Goal: Navigation & Orientation: Find specific page/section

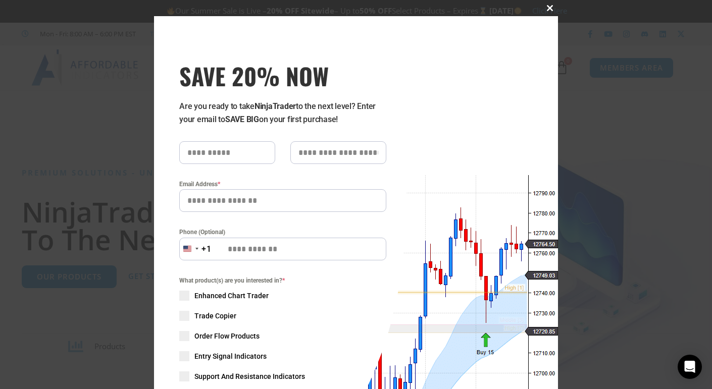
click at [547, 6] on span at bounding box center [549, 8] width 16 height 6
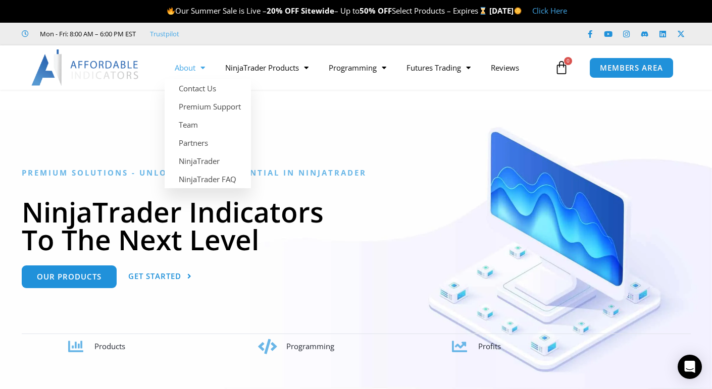
click at [179, 61] on link "About" at bounding box center [190, 67] width 50 height 23
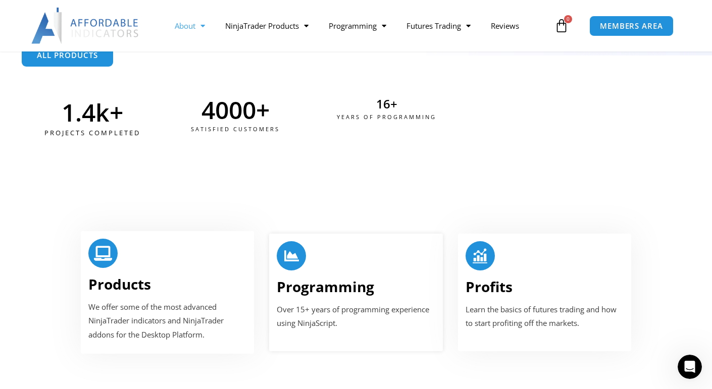
scroll to position [936, 0]
